Goal: Task Accomplishment & Management: Complete application form

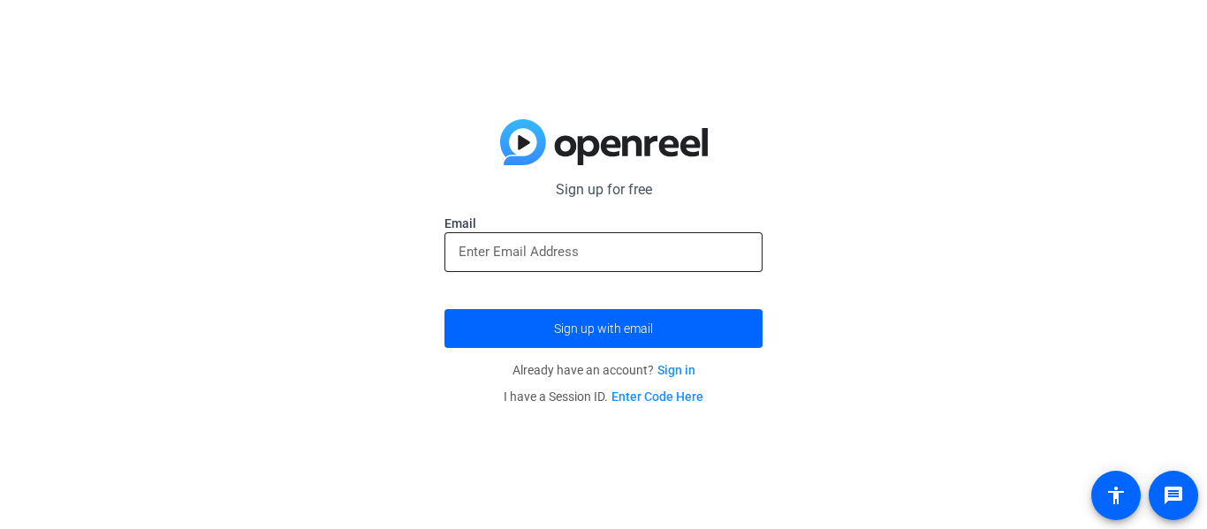
click at [497, 241] on input "email" at bounding box center [604, 251] width 290 height 21
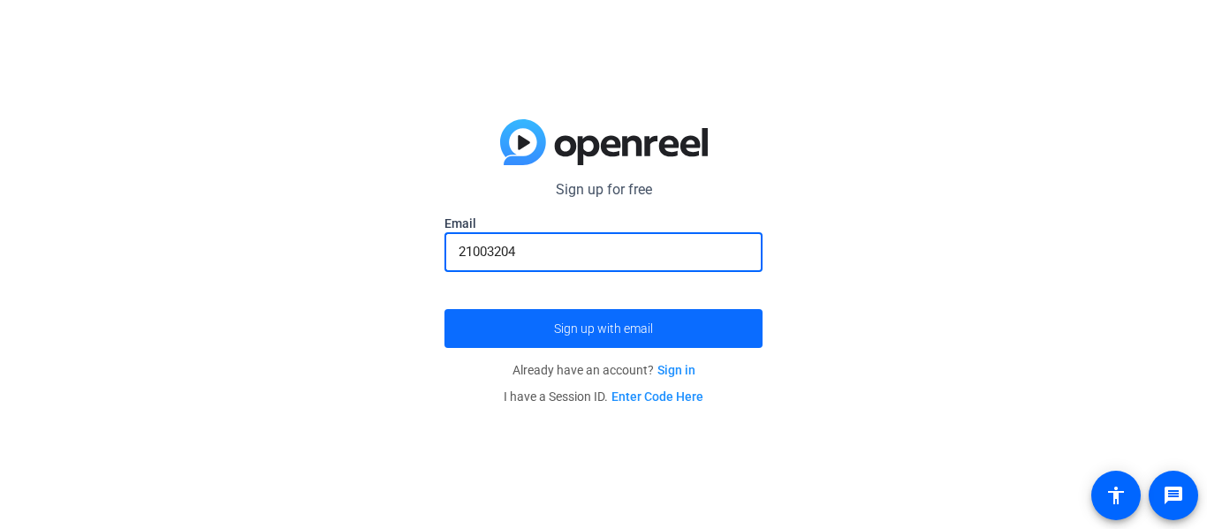
click at [563, 319] on span "submit" at bounding box center [604, 329] width 318 height 42
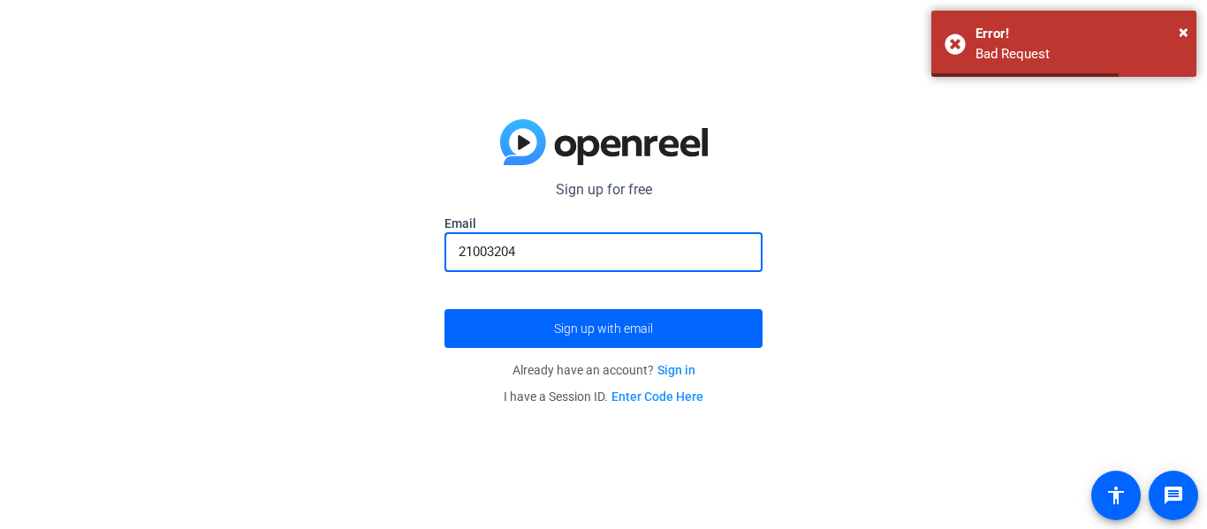
click at [575, 247] on input "21003204" at bounding box center [604, 251] width 290 height 21
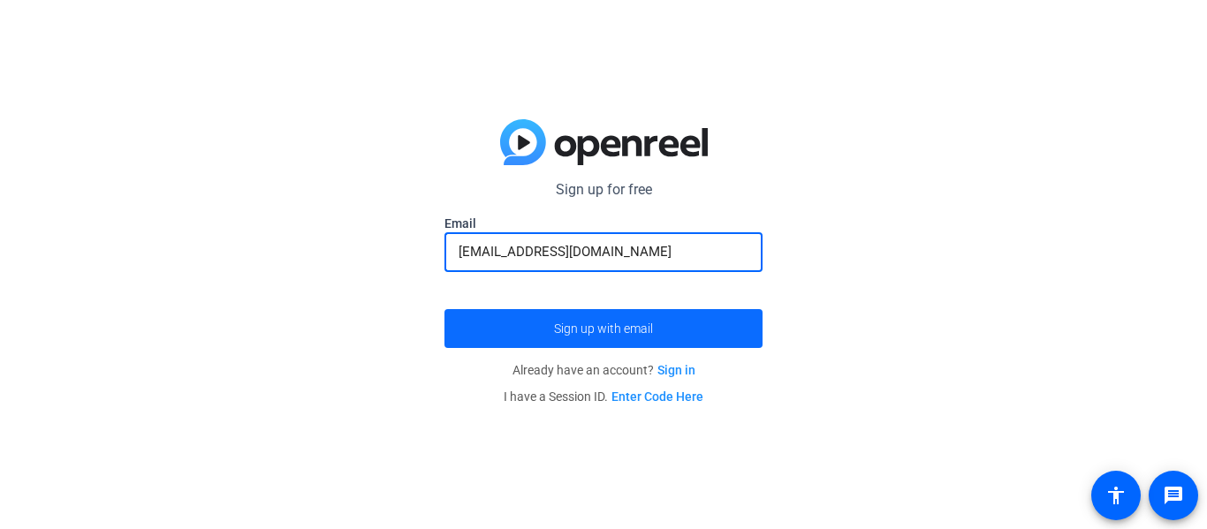
type input "[EMAIL_ADDRESS][DOMAIN_NAME]"
click at [541, 337] on span "submit" at bounding box center [604, 329] width 318 height 42
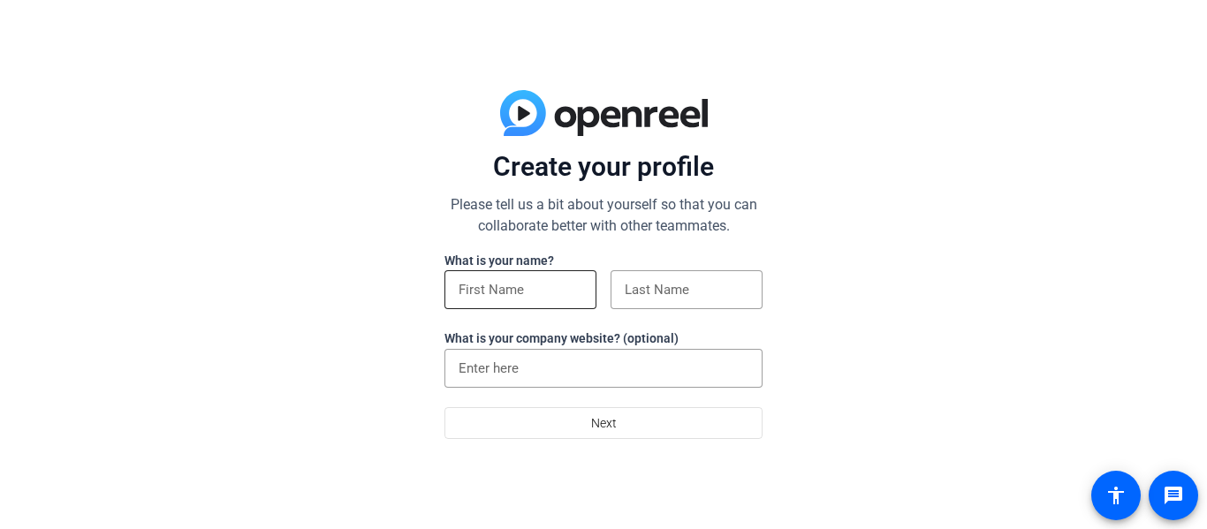
click at [539, 278] on div at bounding box center [521, 289] width 124 height 39
type input "[PERSON_NAME]"
click at [738, 295] on input at bounding box center [687, 289] width 124 height 21
type input "[PERSON_NAME]"
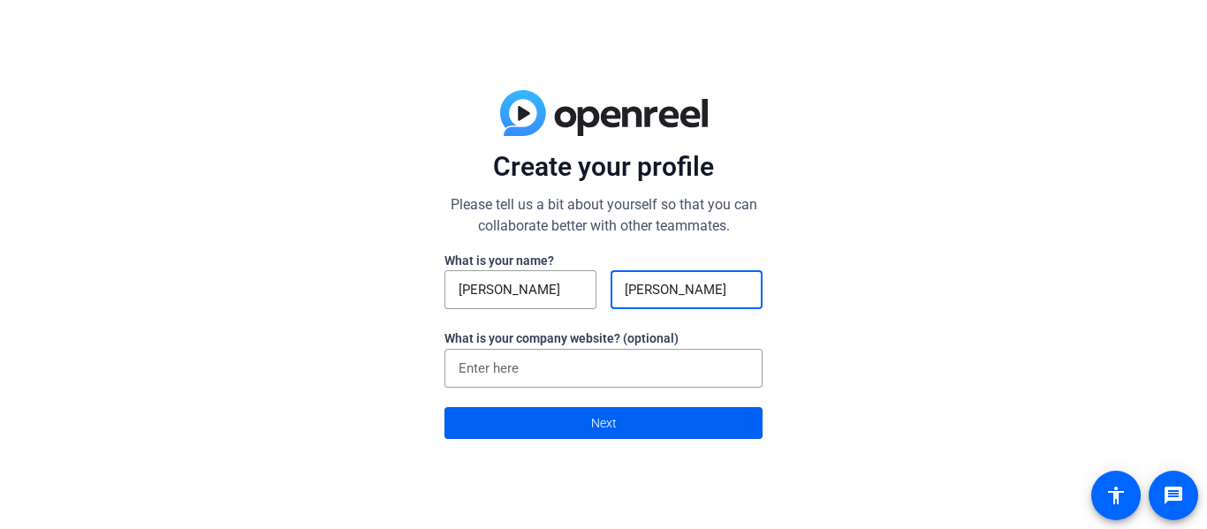
click at [603, 421] on span "Next" at bounding box center [604, 424] width 26 height 34
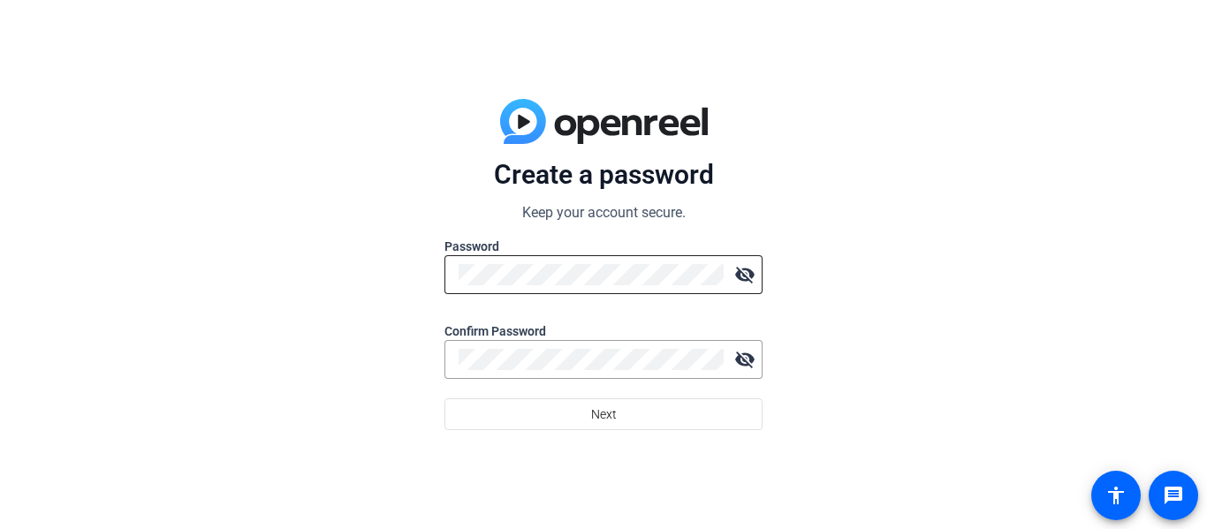
click at [567, 285] on div at bounding box center [591, 274] width 265 height 39
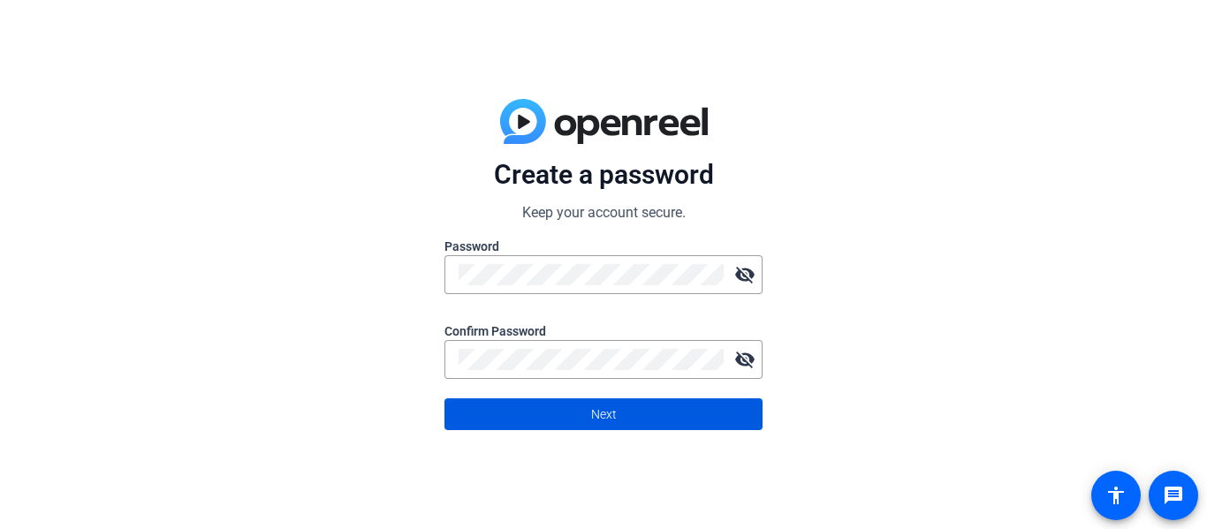
click at [716, 415] on span at bounding box center [603, 414] width 316 height 42
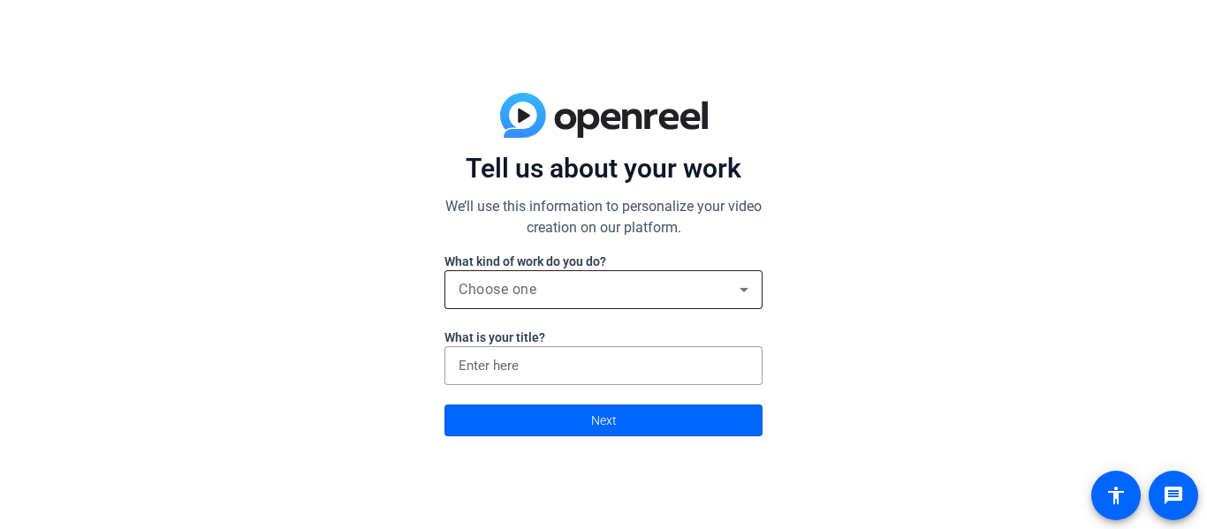
click at [679, 289] on div "Choose one" at bounding box center [599, 289] width 281 height 21
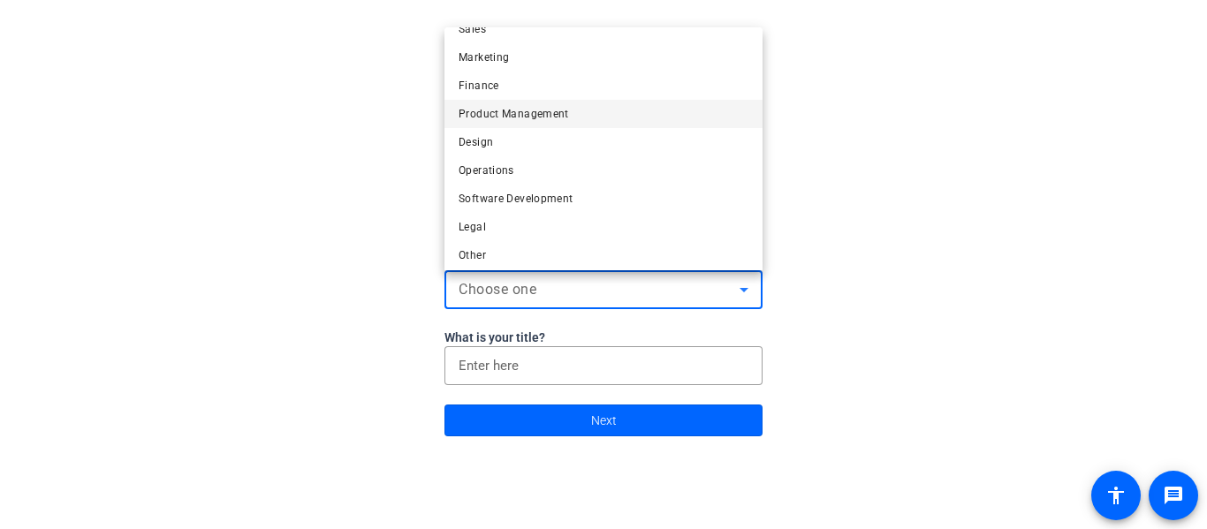
scroll to position [54, 0]
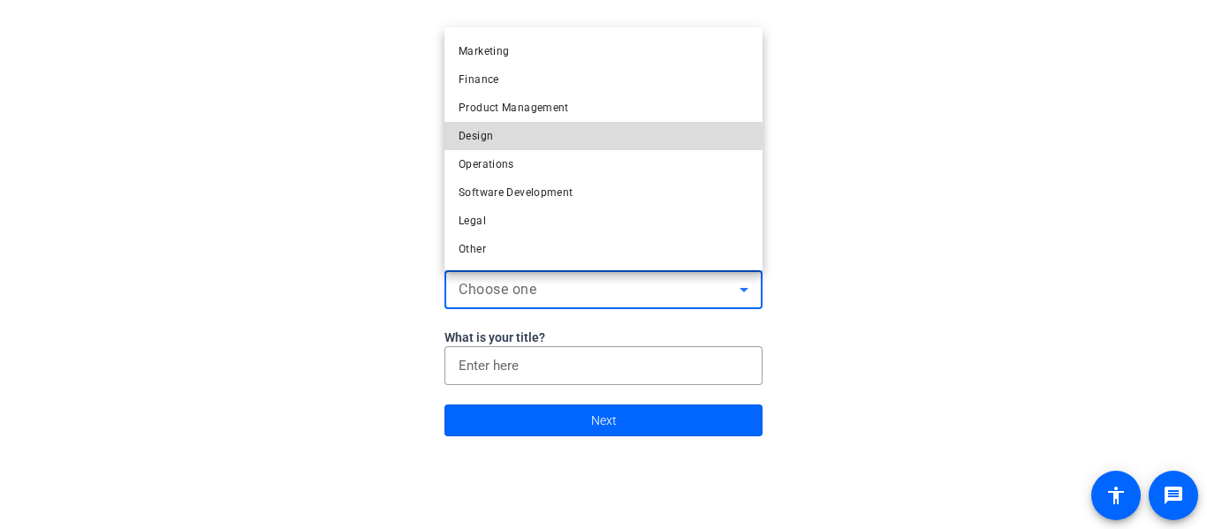
click at [514, 136] on mat-option "Design" at bounding box center [604, 136] width 318 height 28
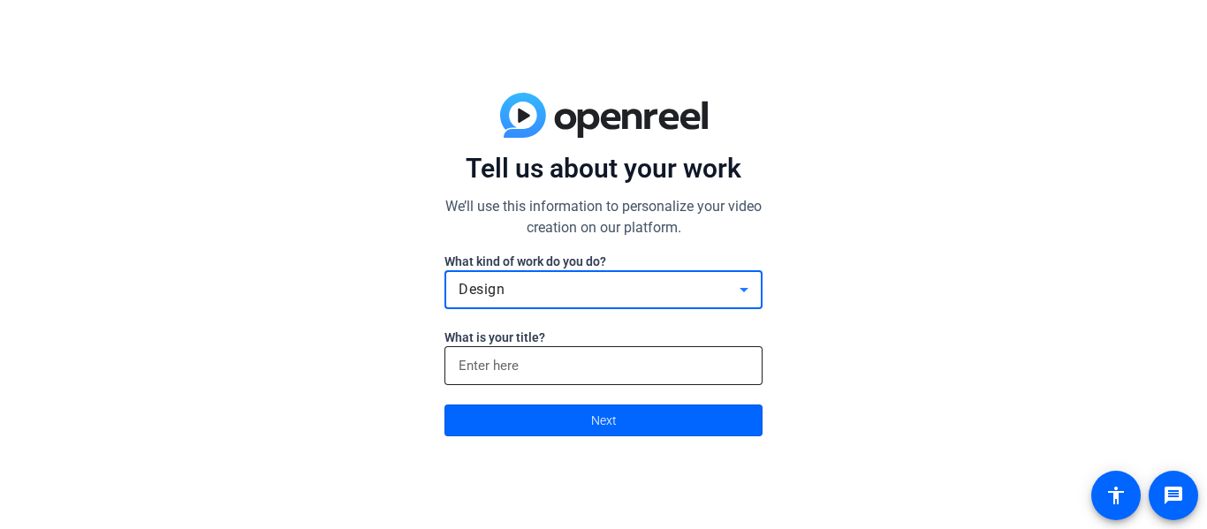
click at [560, 362] on input at bounding box center [604, 365] width 290 height 21
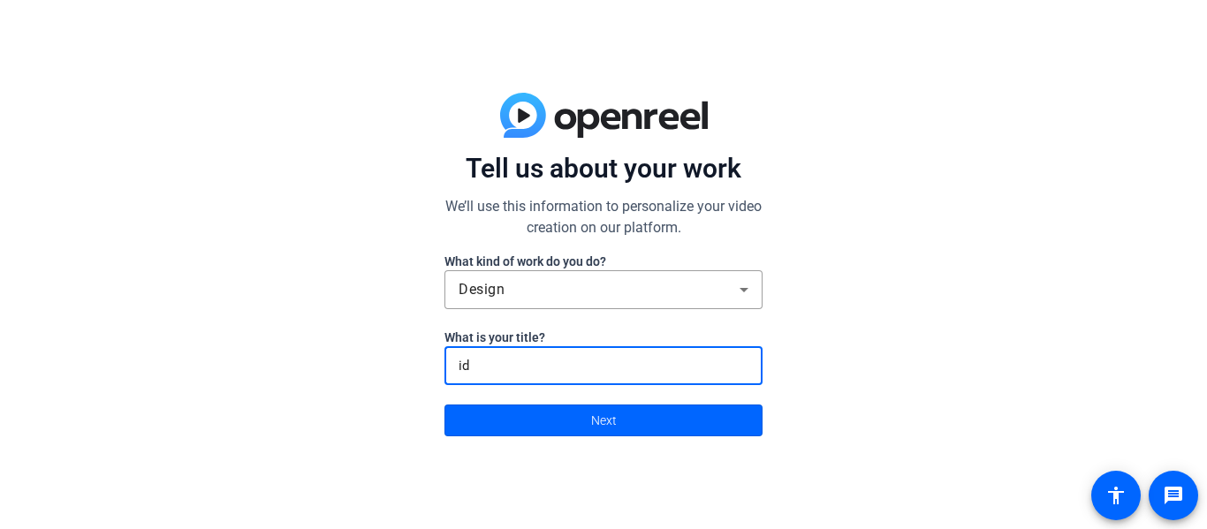
type input "idk"
click at [574, 420] on span at bounding box center [603, 420] width 316 height 42
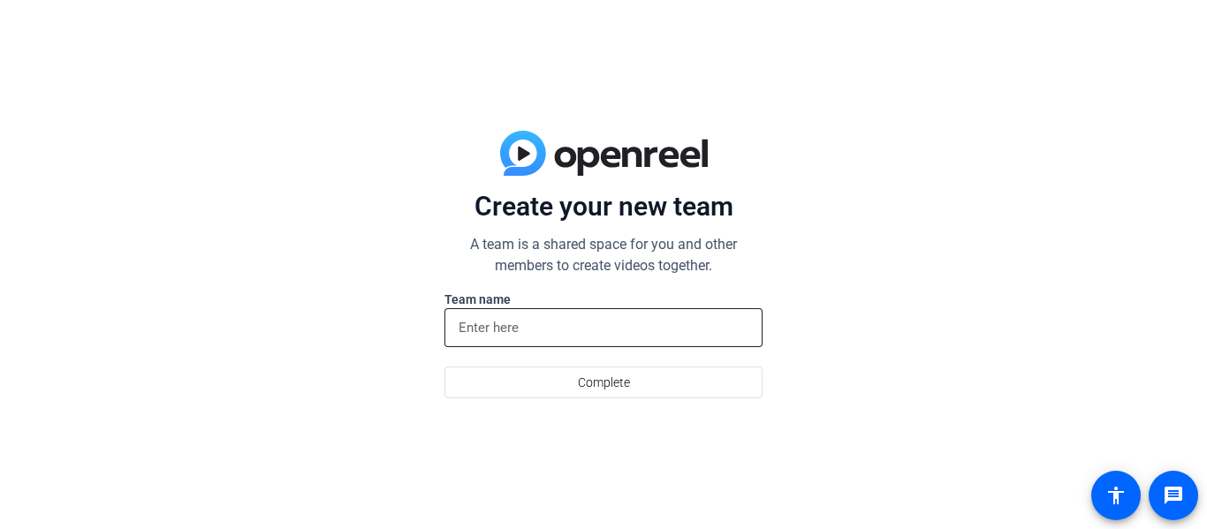
click at [532, 331] on input at bounding box center [604, 327] width 290 height 21
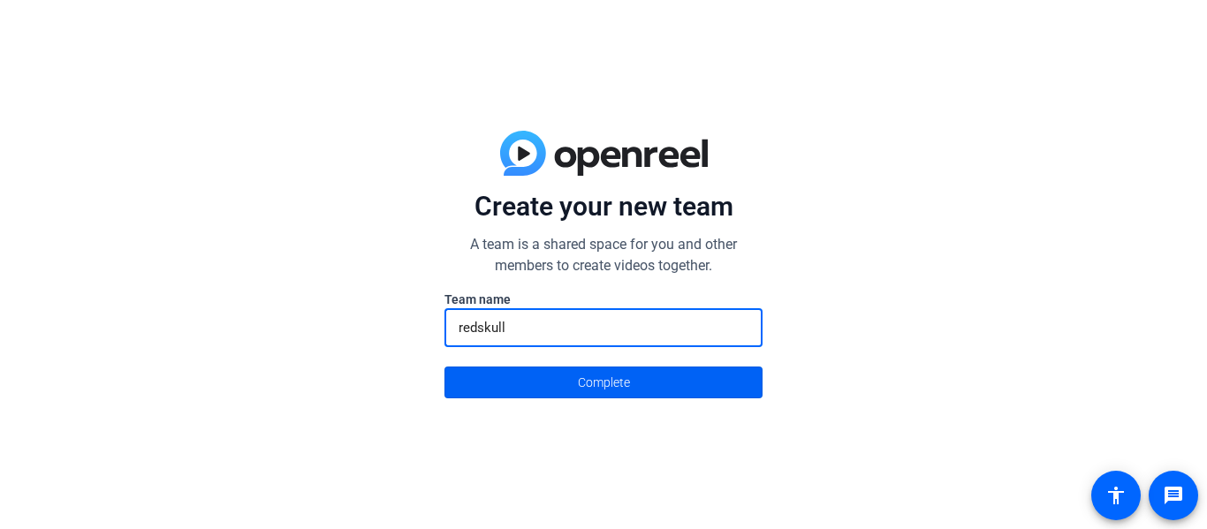
type input "redskull"
click at [558, 391] on span at bounding box center [603, 382] width 316 height 42
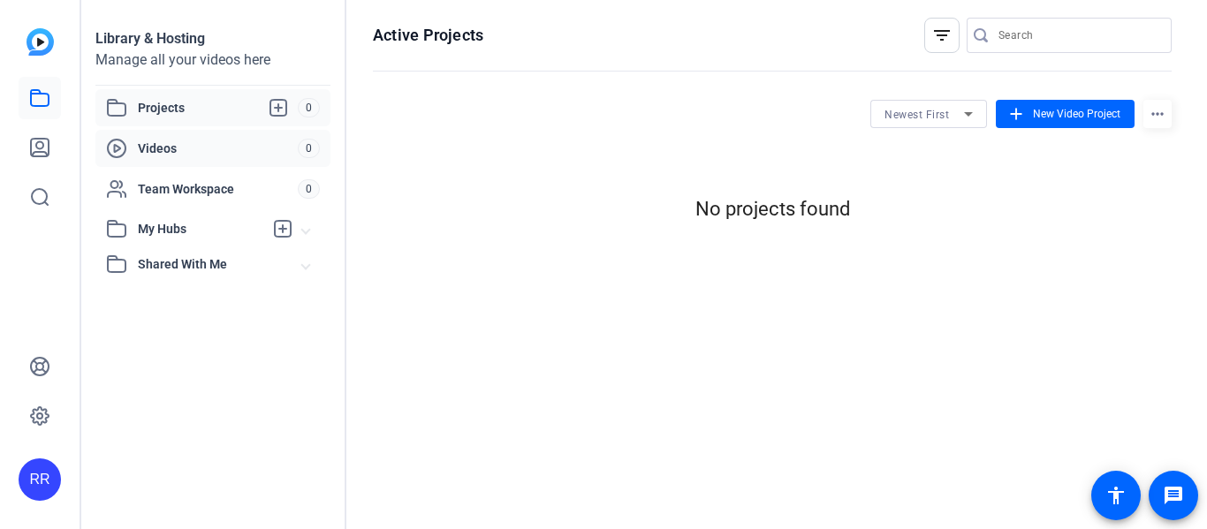
click at [194, 144] on span "Videos" at bounding box center [218, 149] width 160 height 18
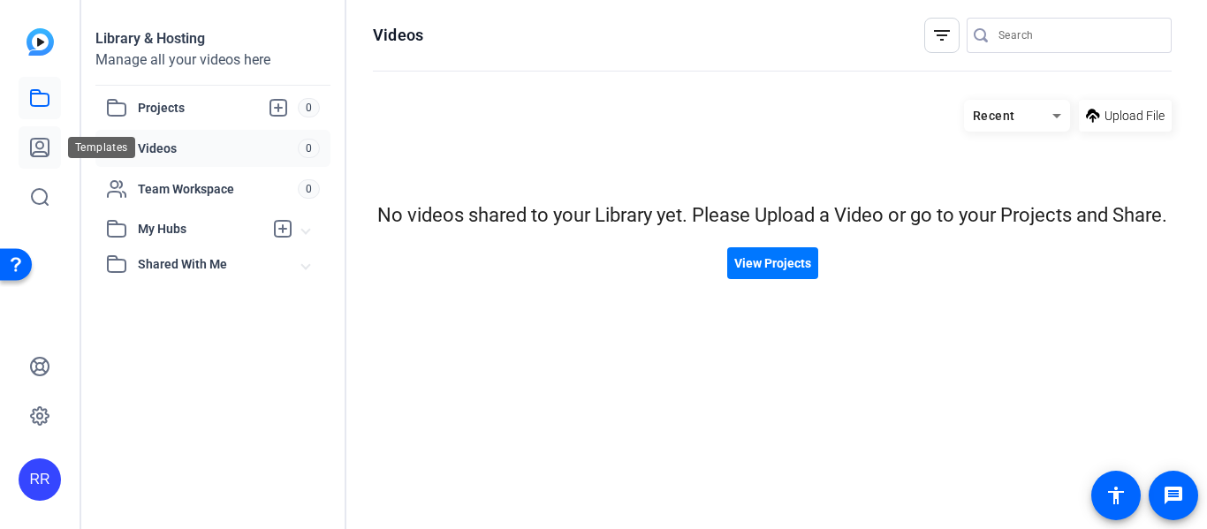
click at [42, 143] on icon at bounding box center [40, 148] width 18 height 18
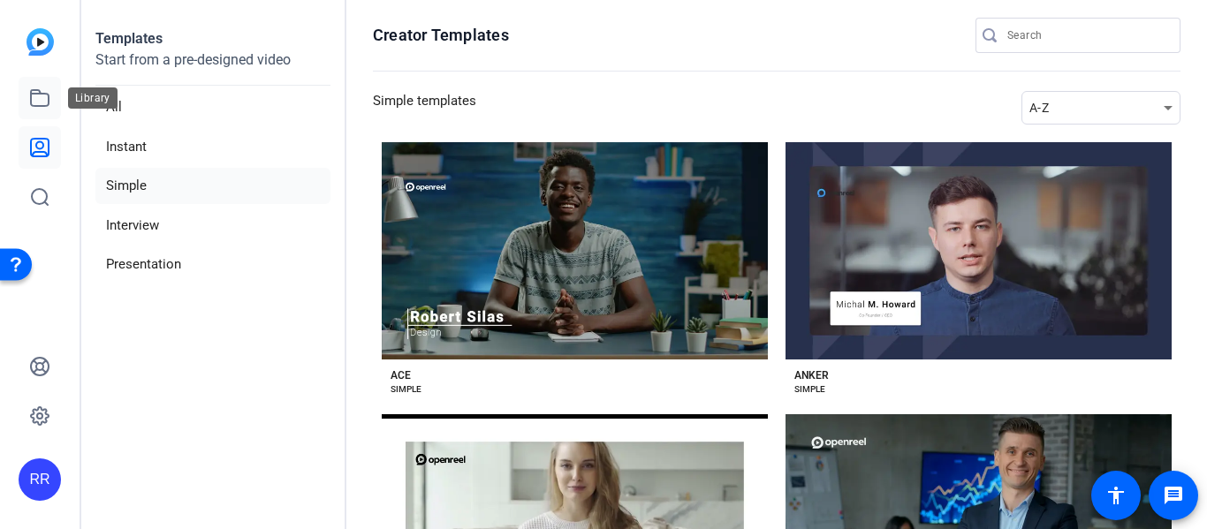
click at [44, 112] on link at bounding box center [40, 98] width 42 height 42
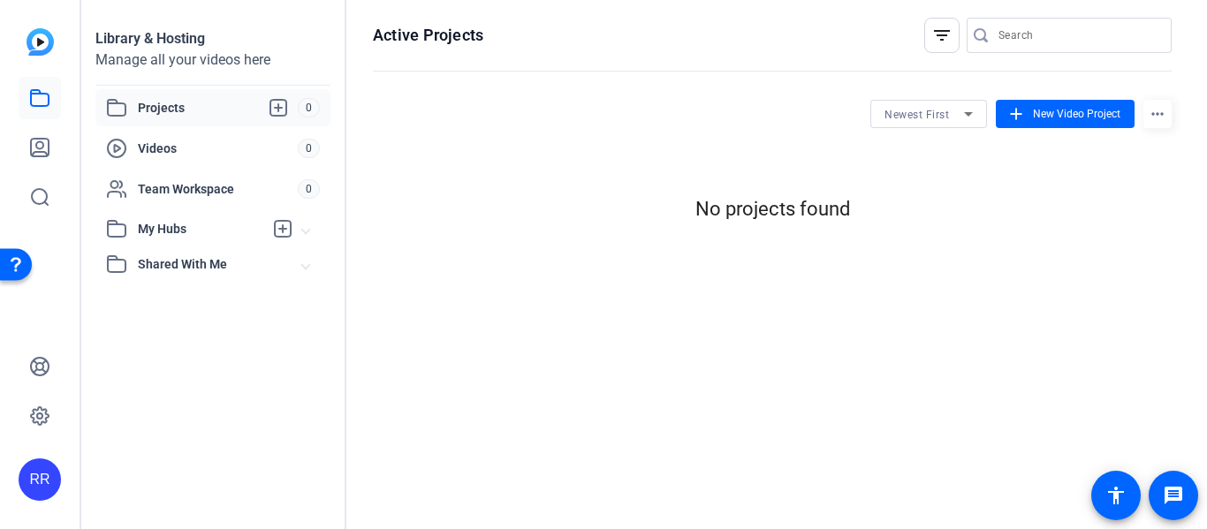
click at [183, 105] on span "Projects" at bounding box center [218, 107] width 160 height 21
click at [277, 109] on icon at bounding box center [278, 107] width 21 height 21
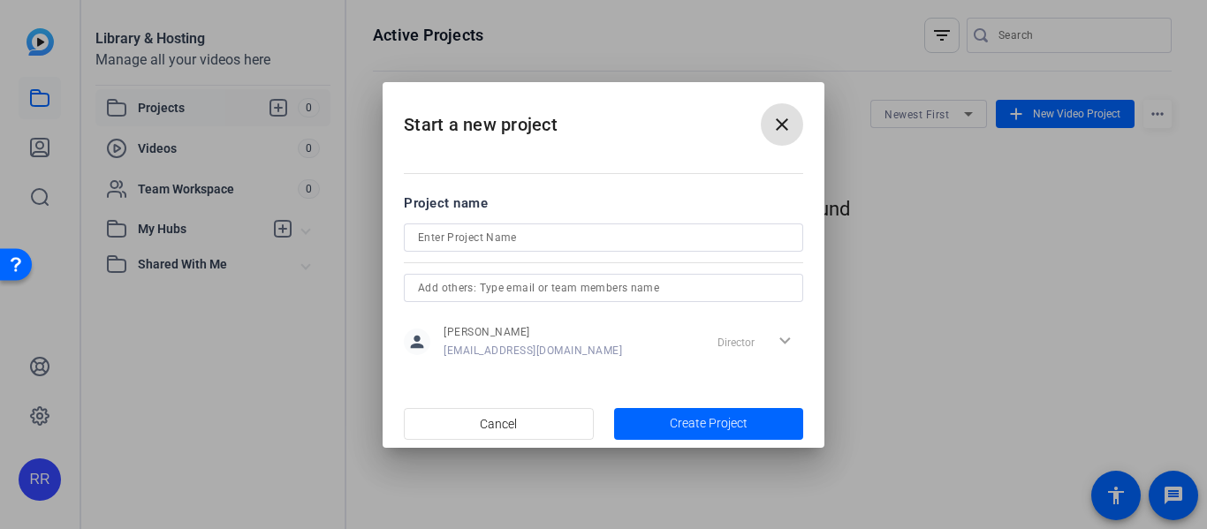
click at [522, 240] on input at bounding box center [603, 237] width 371 height 21
click at [449, 293] on input "text" at bounding box center [603, 288] width 371 height 21
click at [476, 231] on input "redskull" at bounding box center [603, 237] width 371 height 21
type input "r"
type input "fnaf"
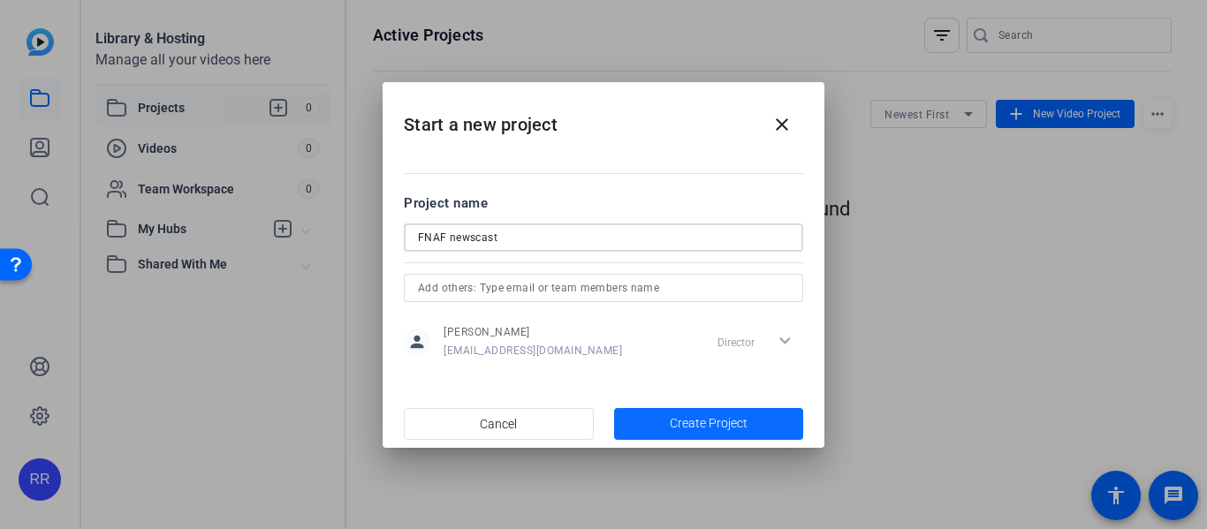
type input "FNAF newscast"
click at [672, 420] on span "Create Project" at bounding box center [709, 424] width 78 height 19
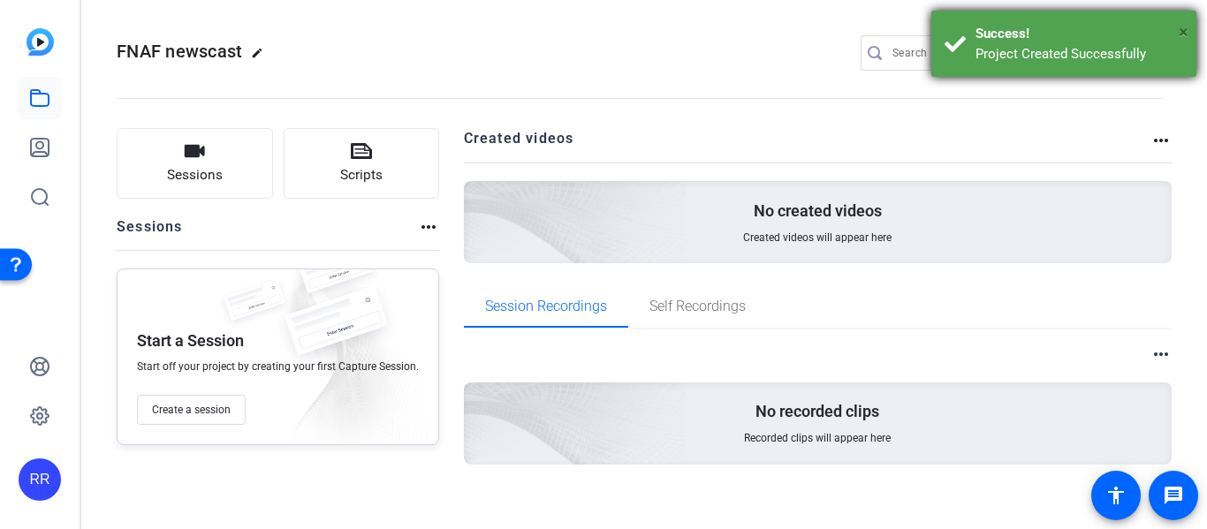
click at [1182, 31] on span "×" at bounding box center [1184, 31] width 10 height 21
